Goal: Information Seeking & Learning: Learn about a topic

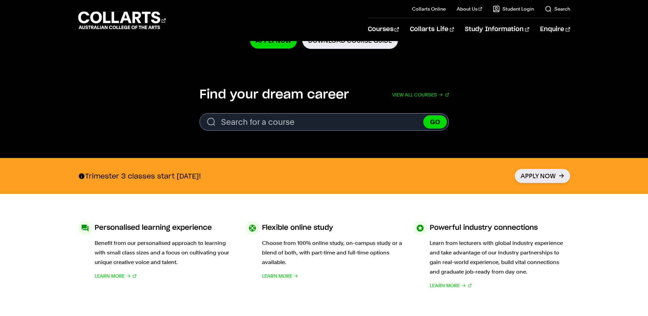
scroll to position [99, 0]
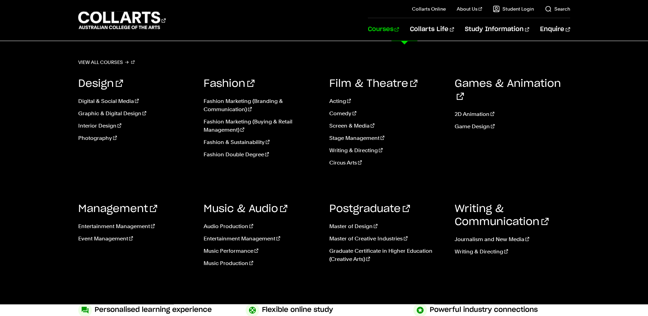
click at [399, 29] on link "Courses" at bounding box center [383, 29] width 31 height 23
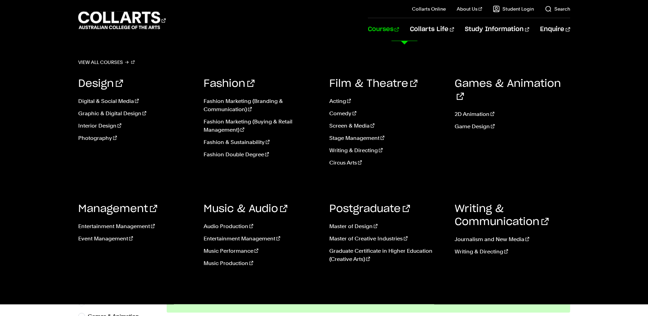
scroll to position [18, 0]
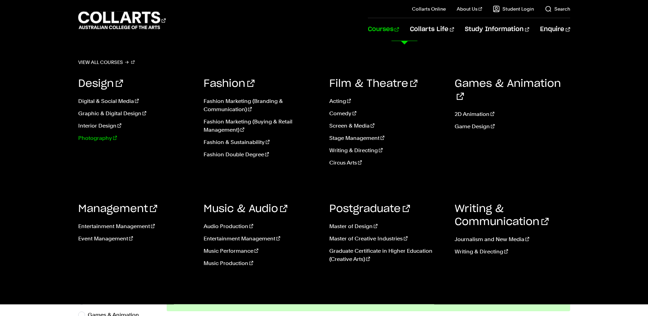
click at [94, 139] on link "Photography" at bounding box center [135, 138] width 115 height 8
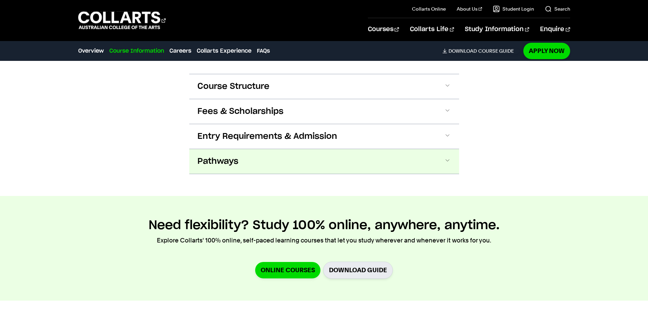
click at [221, 156] on span "Pathways" at bounding box center [217, 161] width 41 height 11
